Goal: Task Accomplishment & Management: Manage account settings

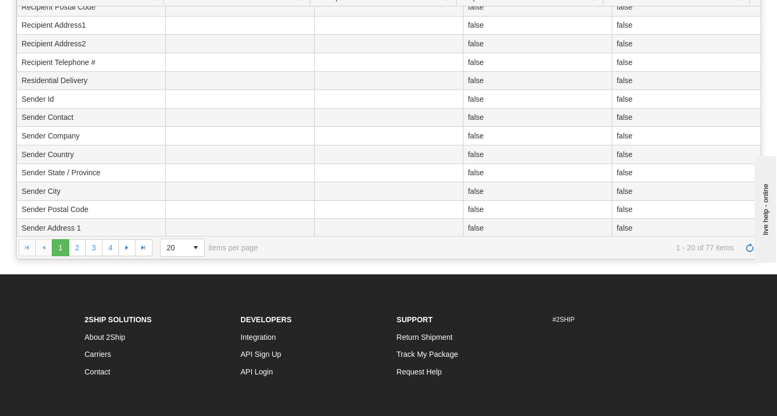
scroll to position [71, 0]
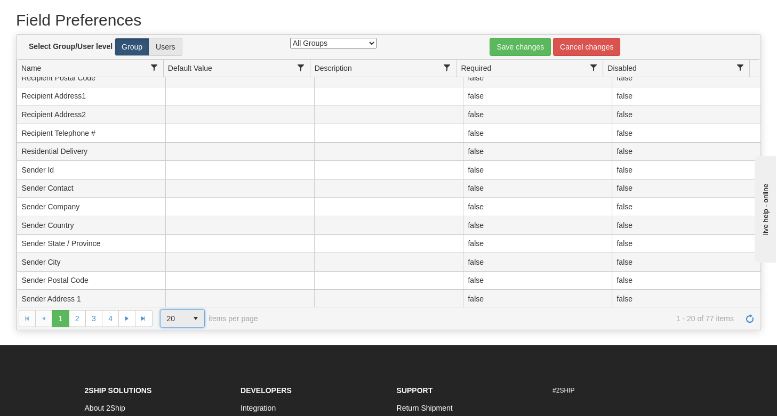
click at [194, 317] on span "select" at bounding box center [195, 318] width 17 height 17
click at [171, 380] on span "100" at bounding box center [170, 380] width 12 height 11
click at [363, 43] on select "All Groups 70 - Shippers 71 - Managers 72 - Customer Service" at bounding box center [333, 43] width 86 height 11
click at [364, 41] on select "All Groups 70 - Shippers 71 - Managers 72 - Customer Service" at bounding box center [333, 43] width 86 height 11
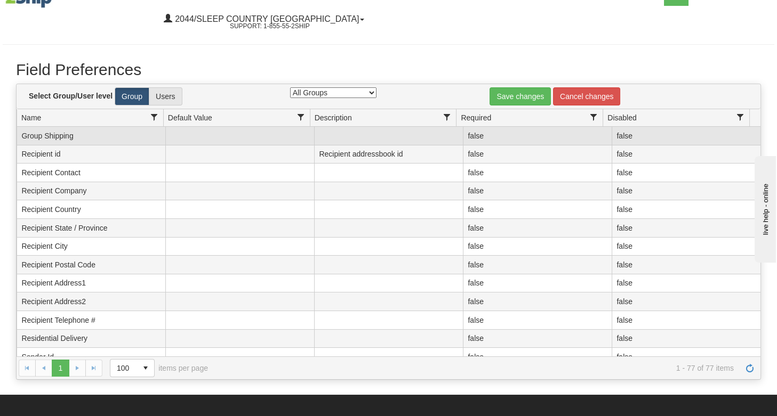
scroll to position [0, 0]
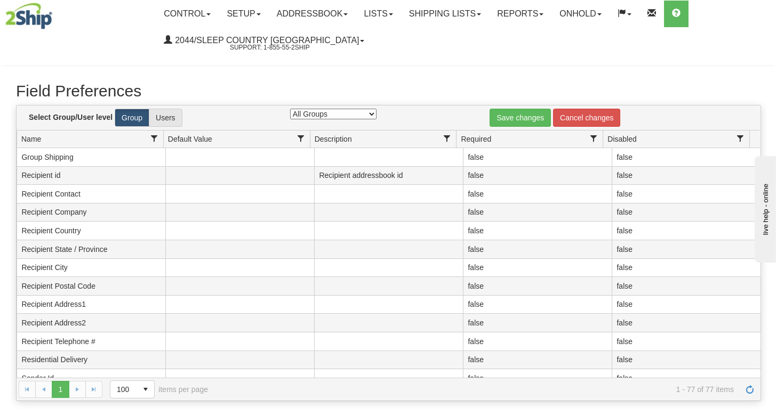
click at [350, 114] on select "All Groups 70 - Shippers 71 - Managers 72 - Customer Service" at bounding box center [333, 114] width 86 height 11
click at [290, 109] on select "All Groups 70 - Shippers 71 - Managers 72 - Customer Service" at bounding box center [333, 114] width 86 height 11
click at [336, 111] on select "All Groups 70 - Shippers 71 - Managers 72 - Customer Service" at bounding box center [333, 114] width 86 height 11
select select "71"
click at [290, 109] on select "All Groups 70 - Shippers 71 - Managers 72 - Customer Service" at bounding box center [333, 114] width 86 height 11
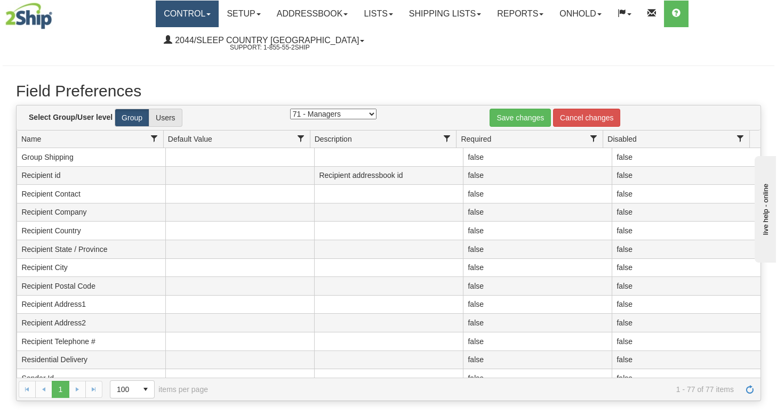
click at [181, 20] on link "Control" at bounding box center [187, 14] width 63 height 27
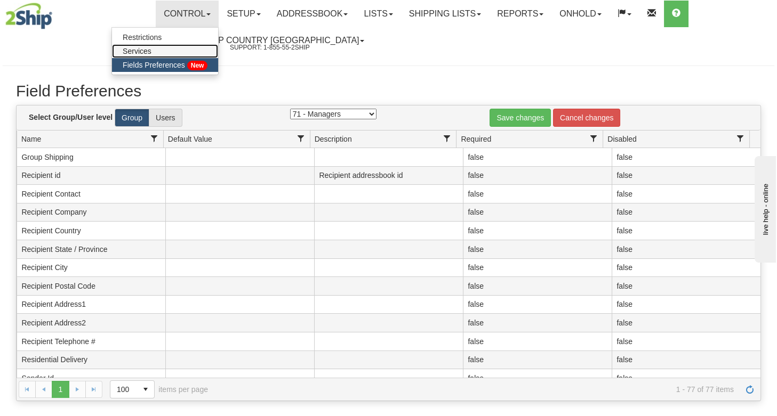
click at [151, 52] on span "Services" at bounding box center [137, 51] width 29 height 9
